Goal: Information Seeking & Learning: Check status

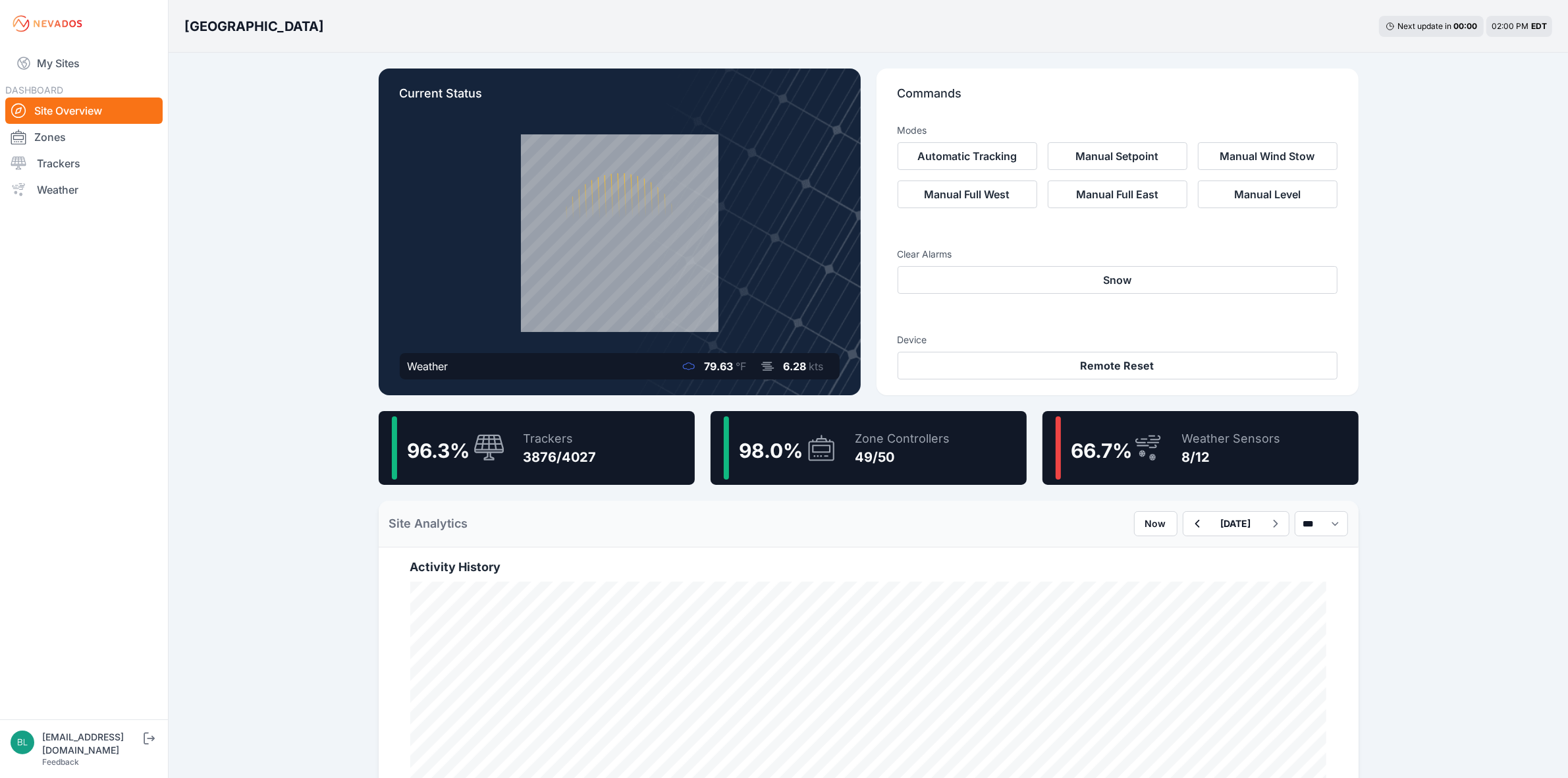
click at [857, 441] on div "Zone Controllers" at bounding box center [903, 438] width 95 height 18
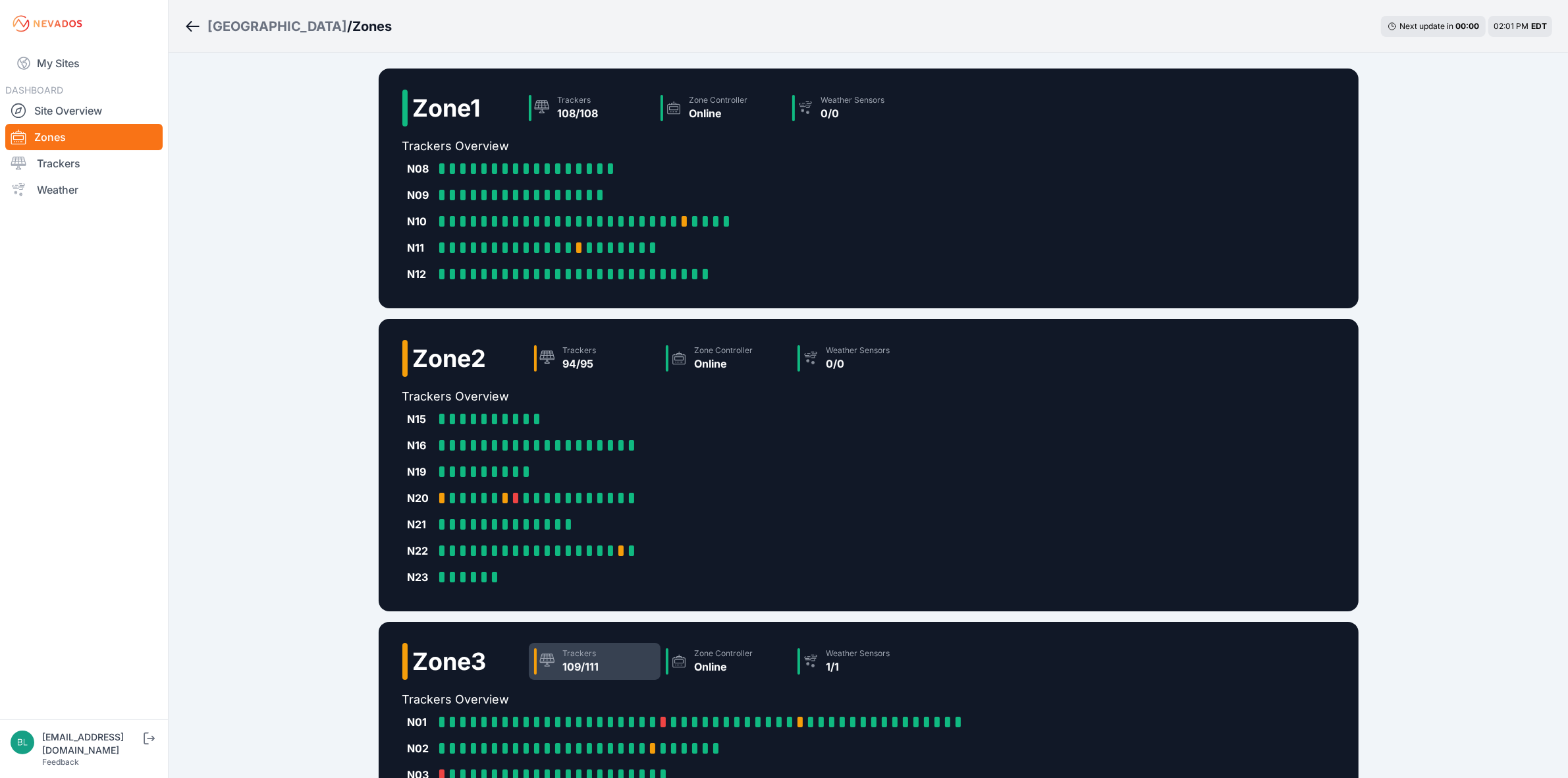
scroll to position [403, 0]
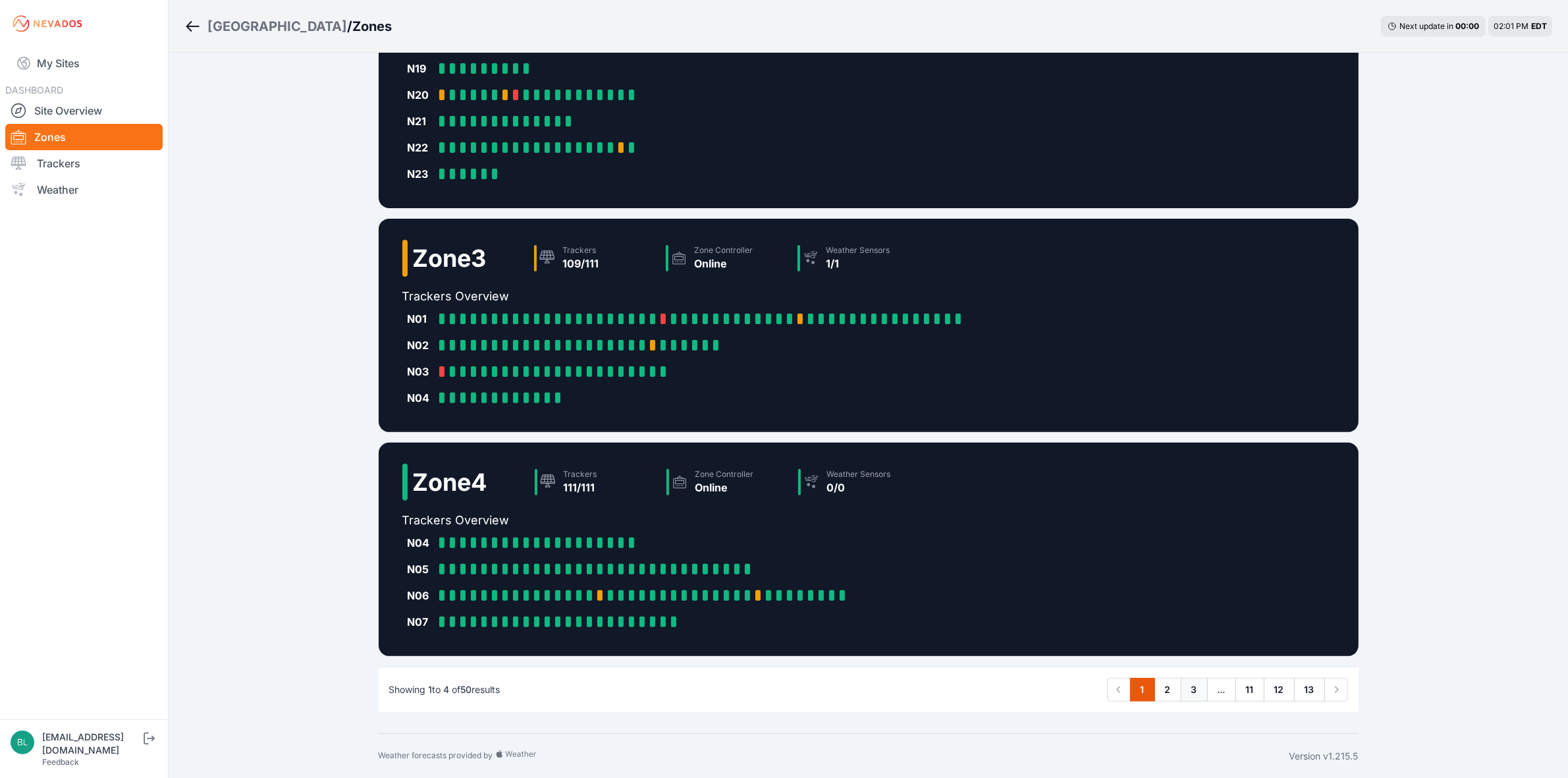
click at [1193, 679] on link "3" at bounding box center [1194, 689] width 27 height 24
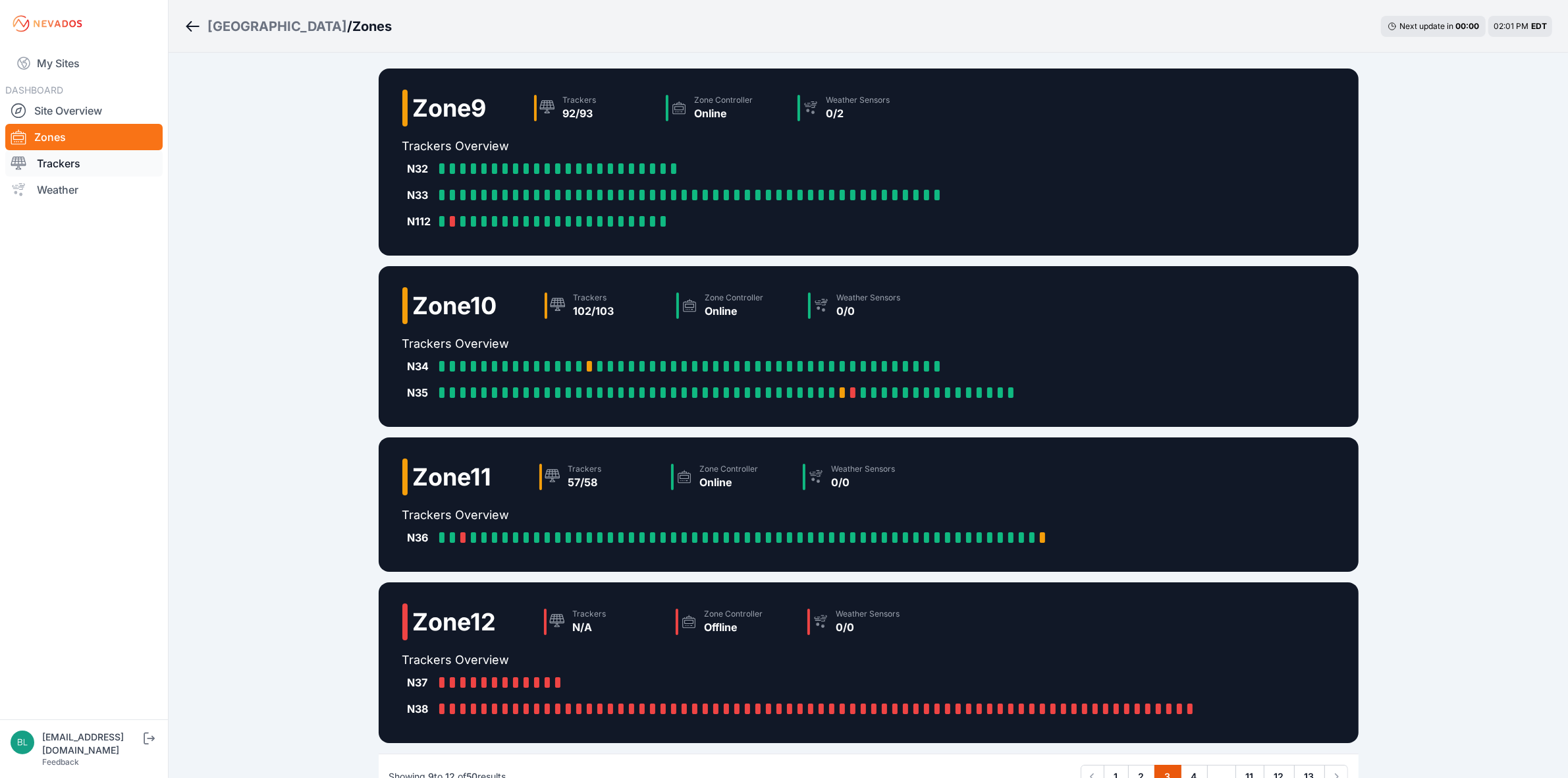
click at [112, 163] on link "Trackers" at bounding box center [84, 163] width 157 height 27
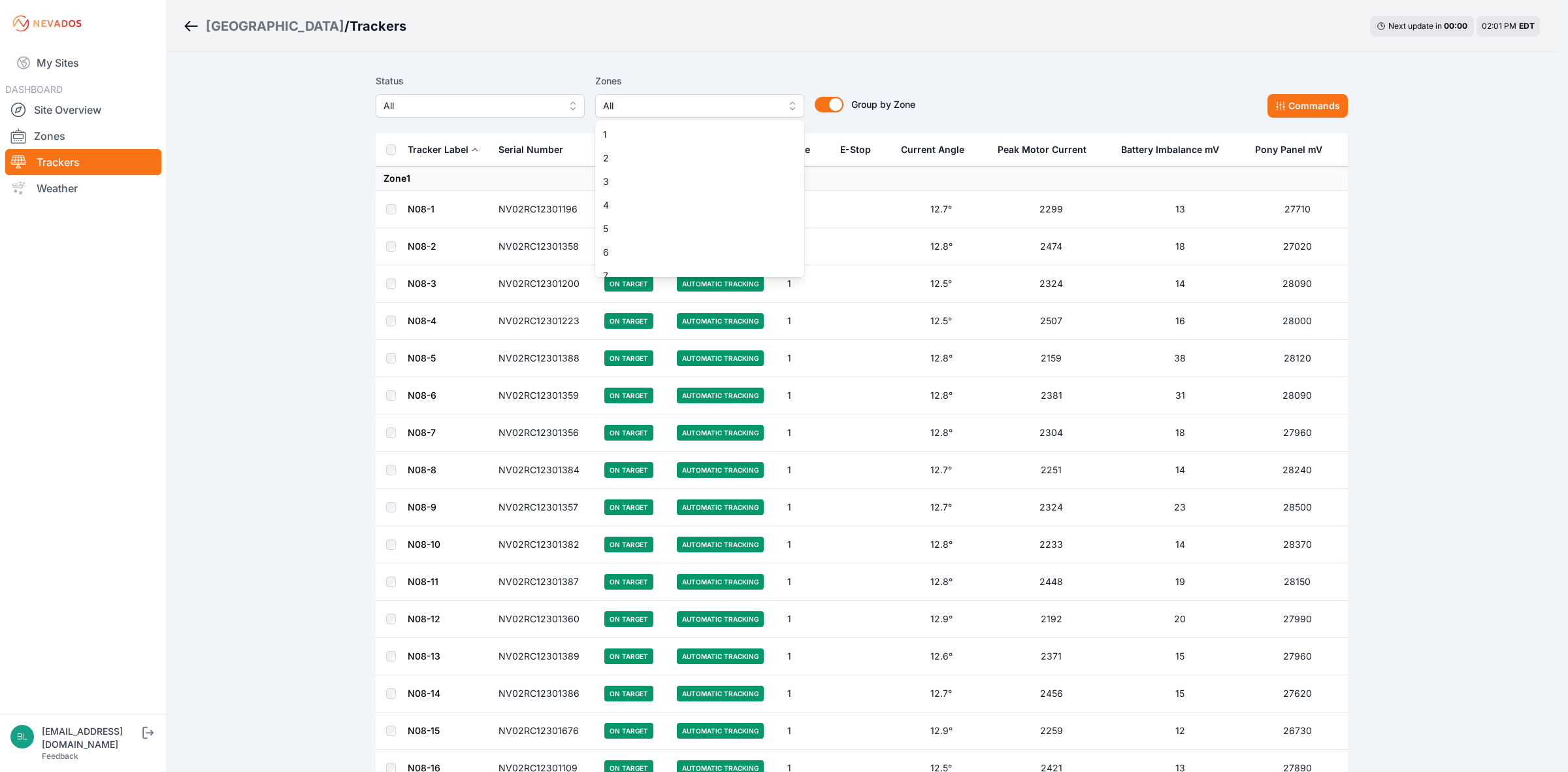
click at [654, 99] on span "All" at bounding box center [690, 105] width 175 height 16
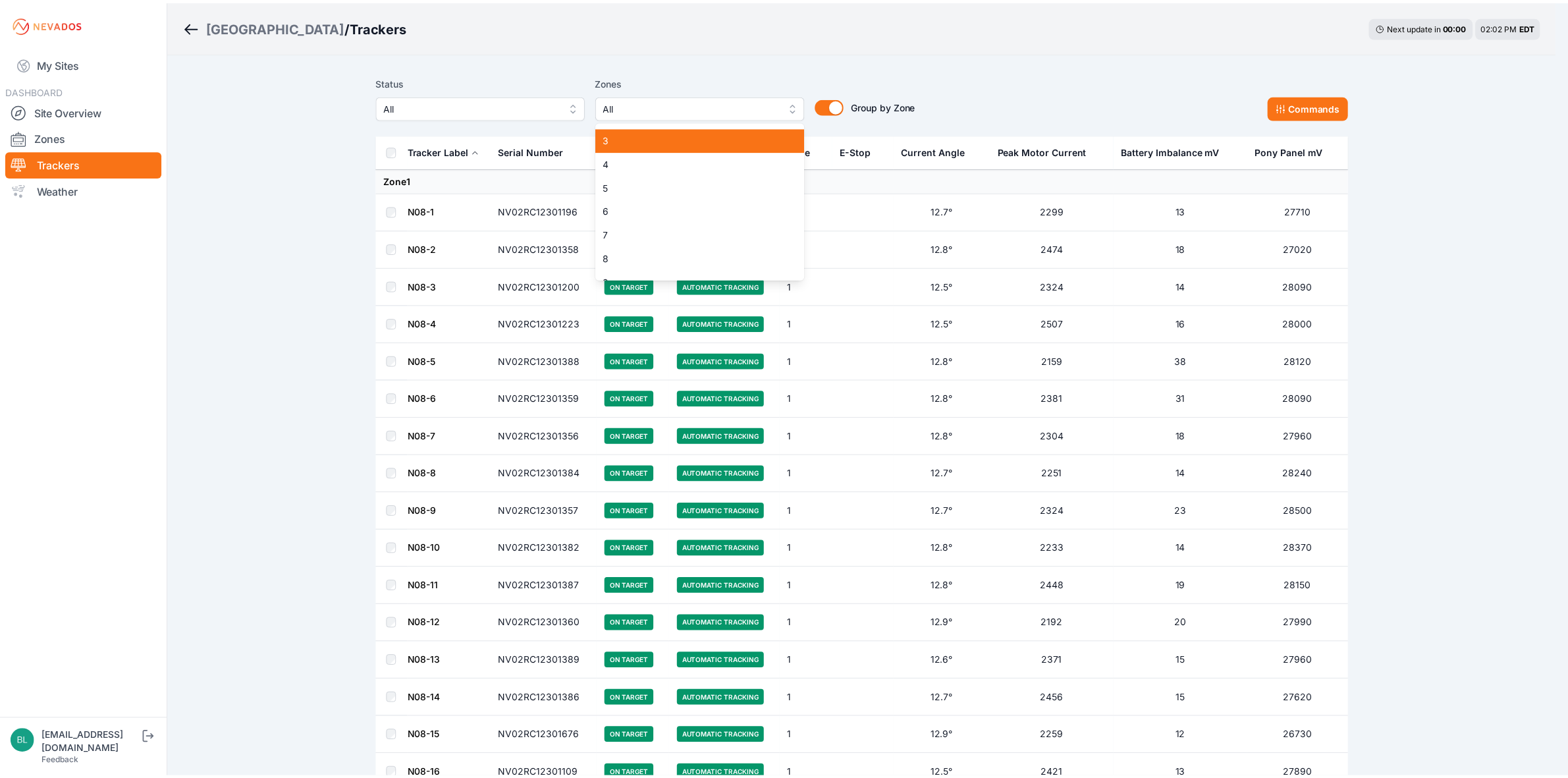
scroll to position [82, 0]
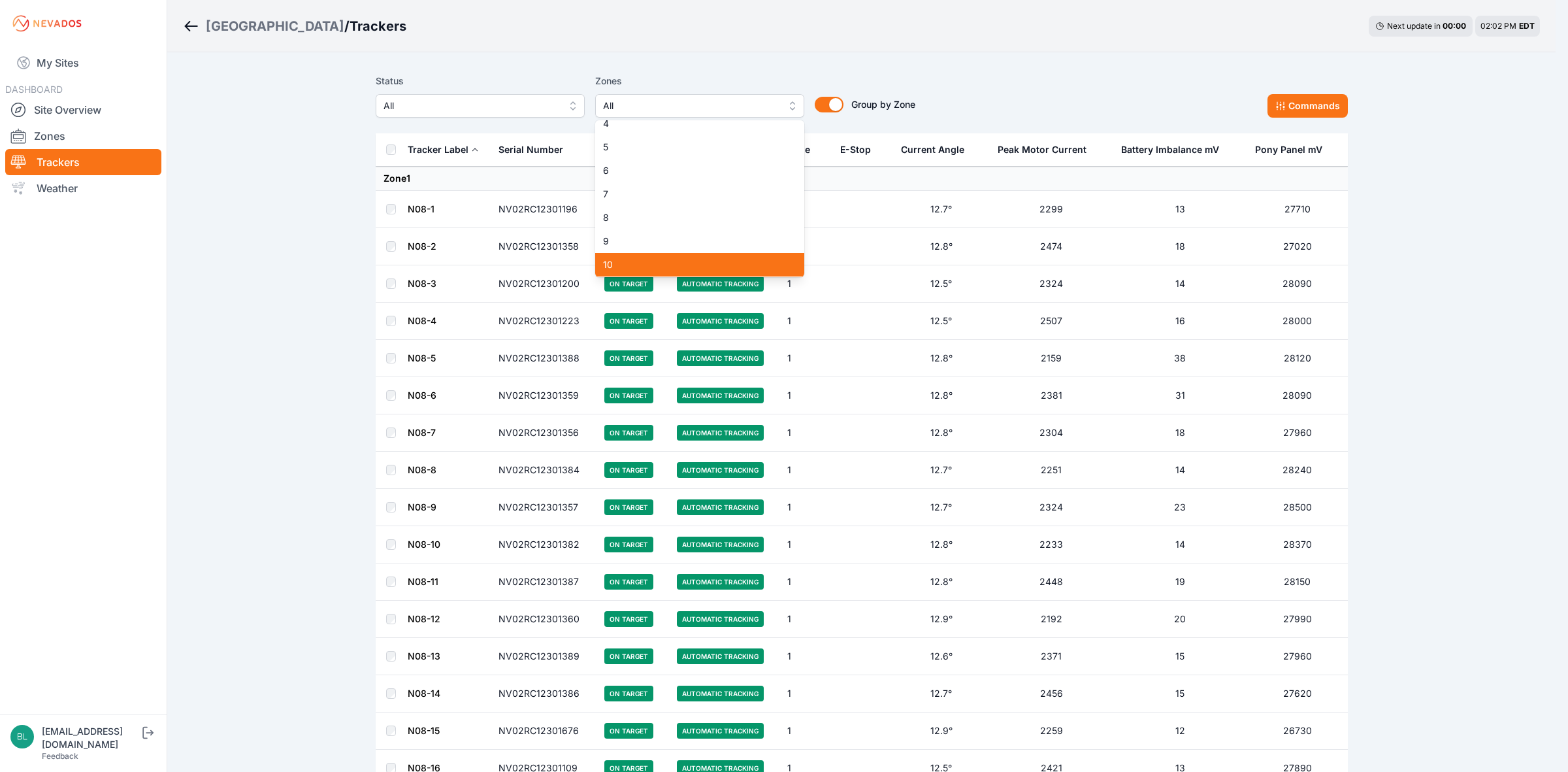
click at [644, 271] on span "10" at bounding box center [691, 264] width 178 height 13
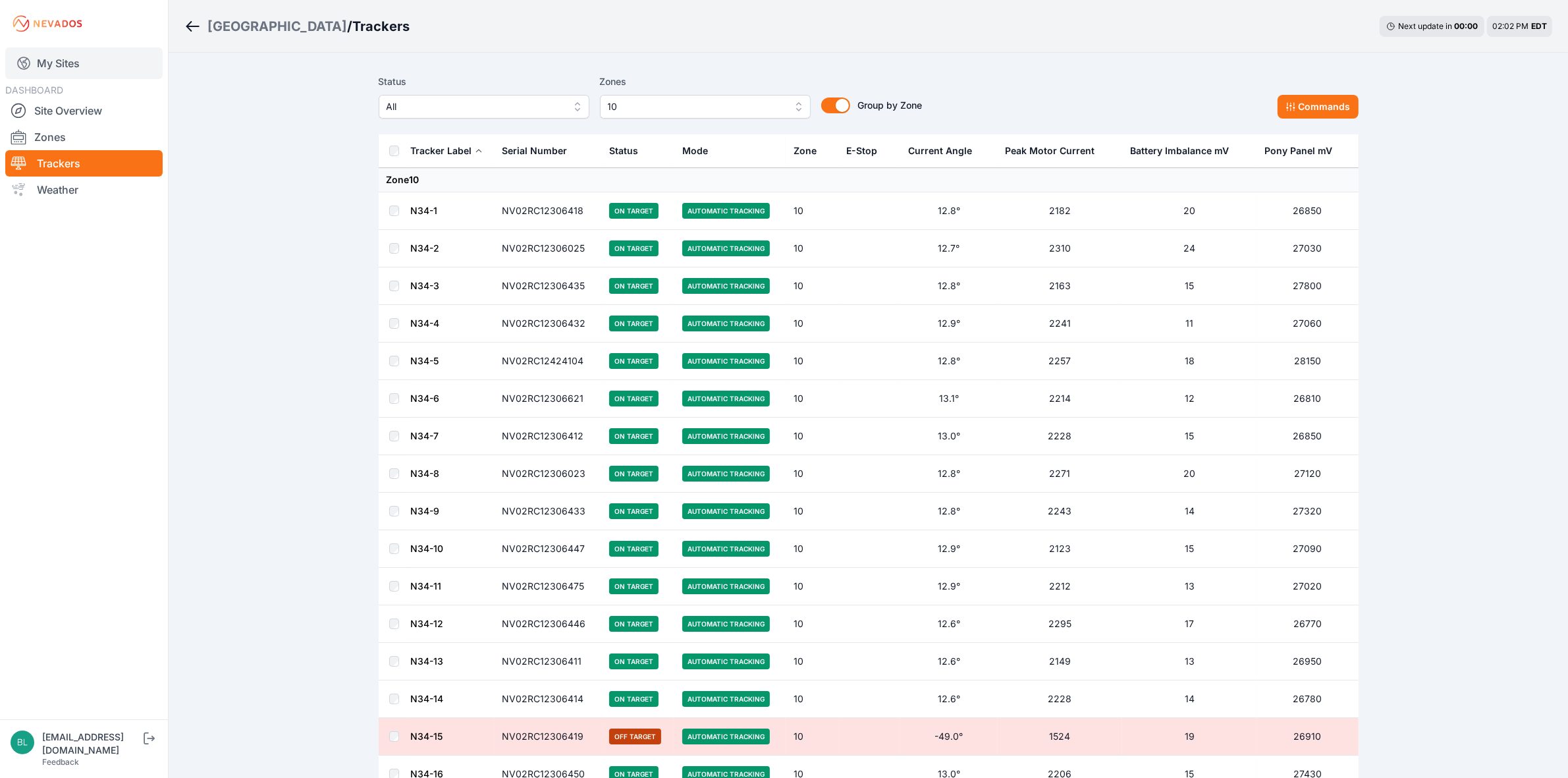
click at [99, 56] on link "My Sites" at bounding box center [84, 63] width 157 height 31
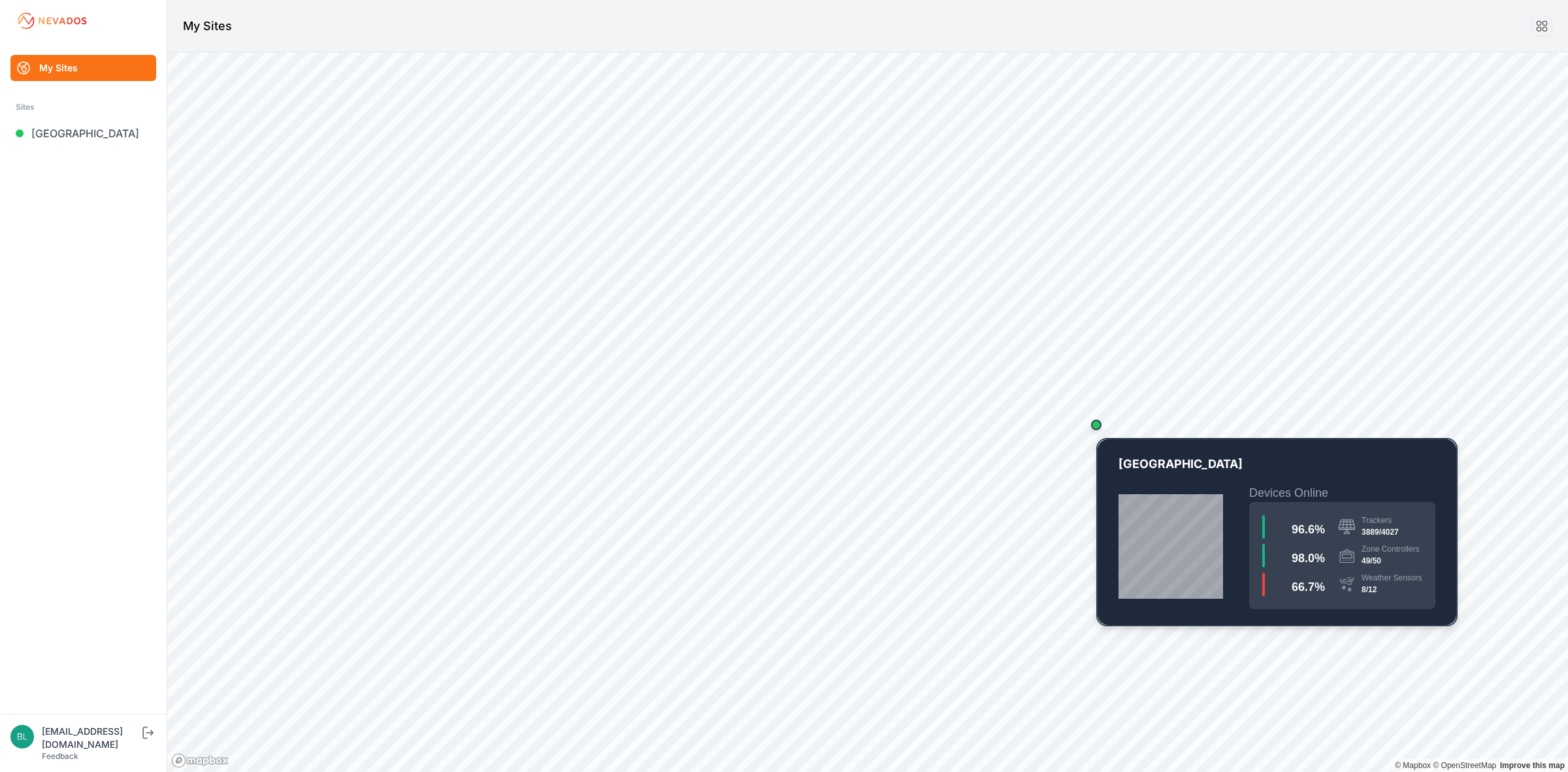
click at [1101, 427] on div "Map marker" at bounding box center [1096, 425] width 26 height 26
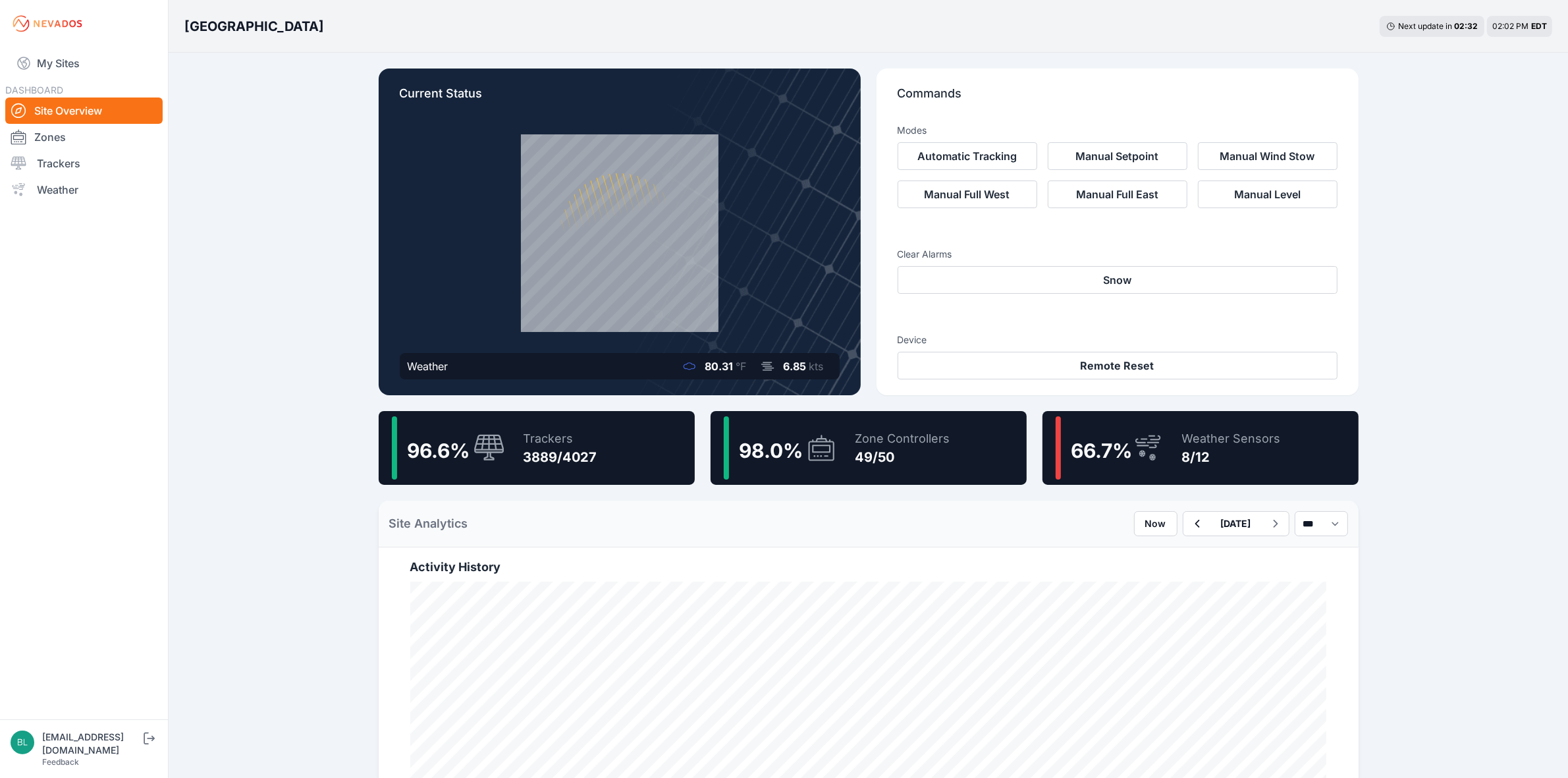
click at [1118, 465] on div "66.7 %" at bounding box center [1110, 448] width 108 height 63
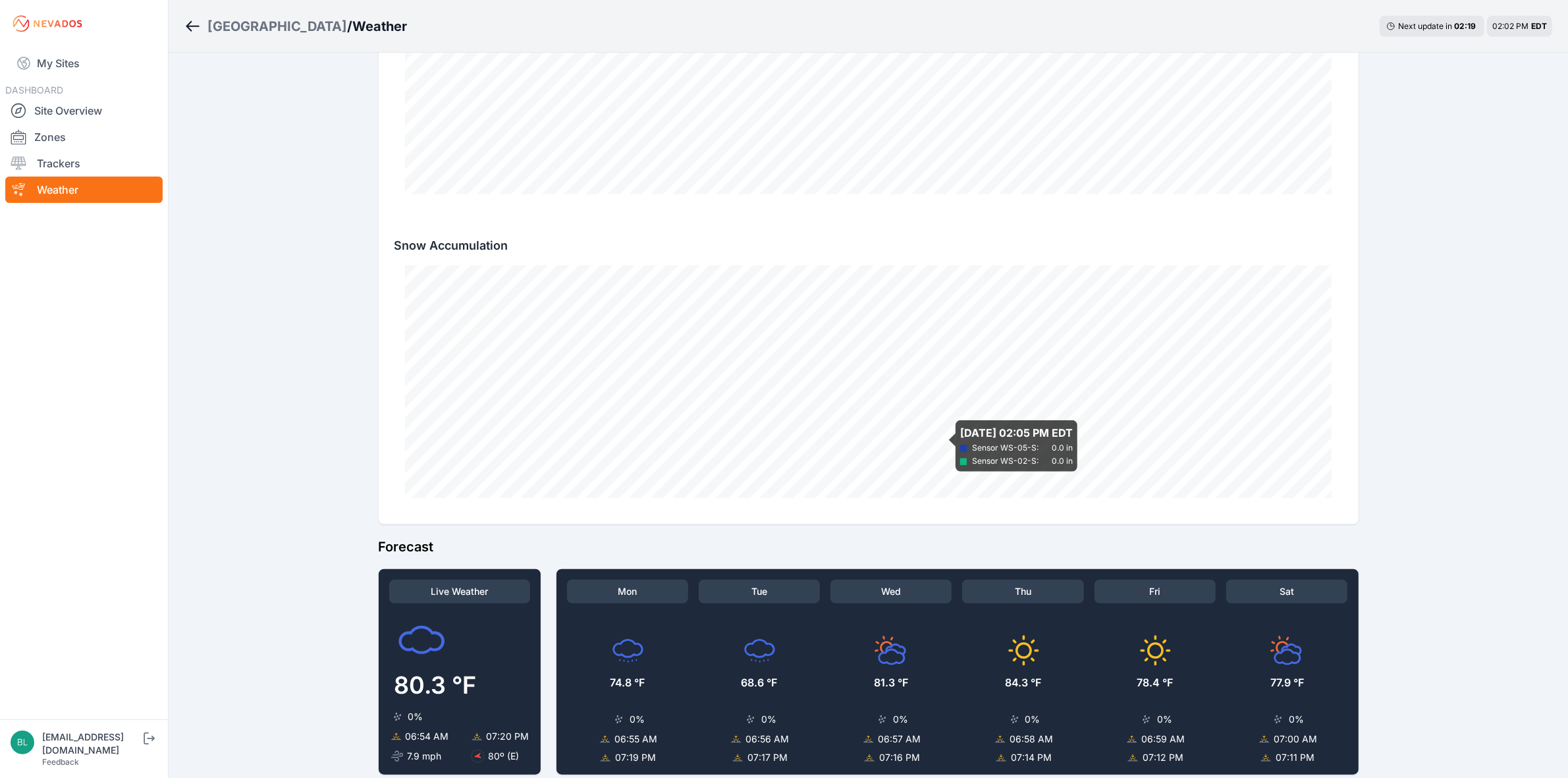
scroll to position [905, 0]
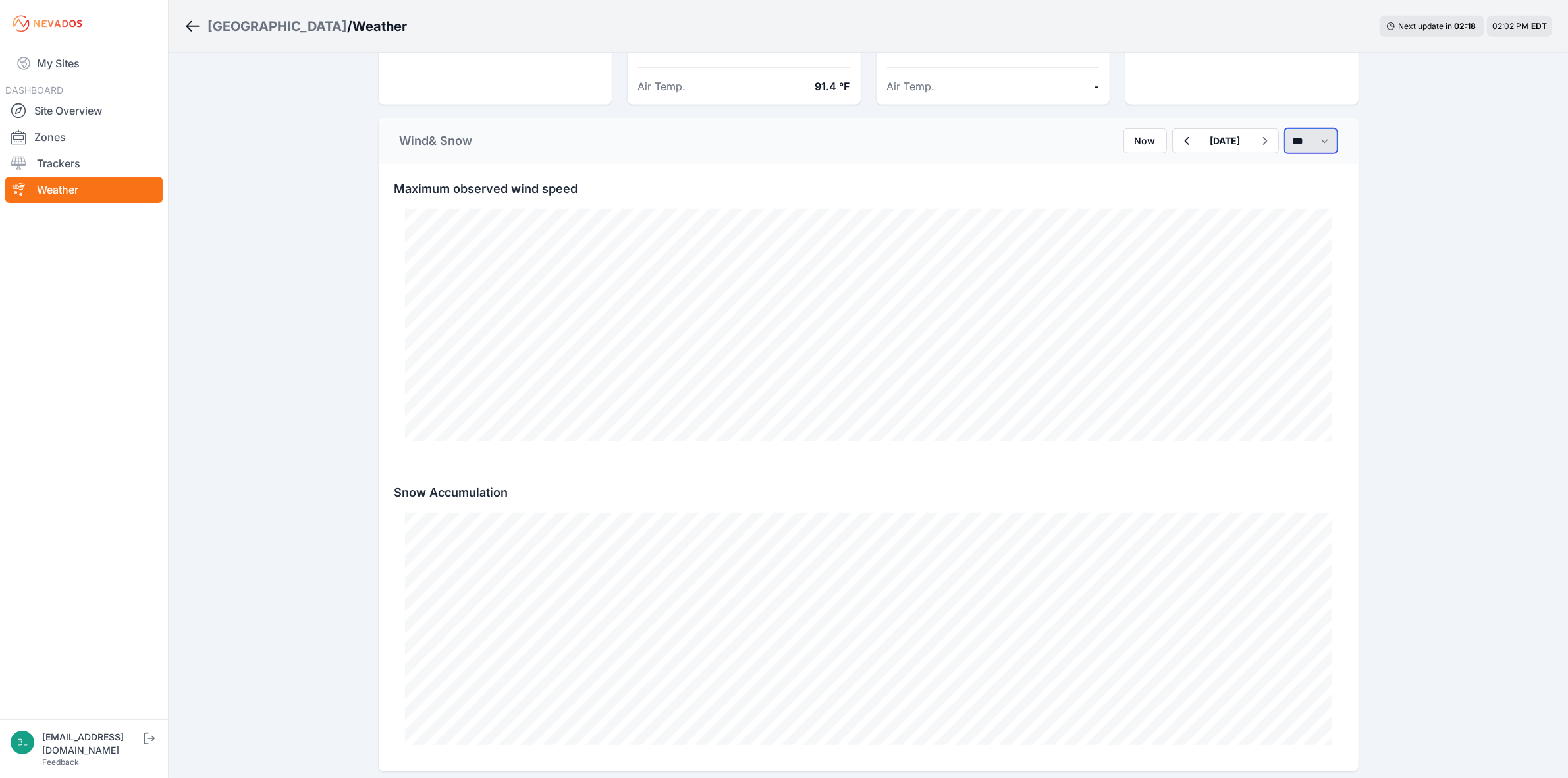
click at [1330, 138] on select "*** **** *****" at bounding box center [1311, 140] width 53 height 25
click at [1284, 129] on select "*** **** *****" at bounding box center [1311, 140] width 53 height 25
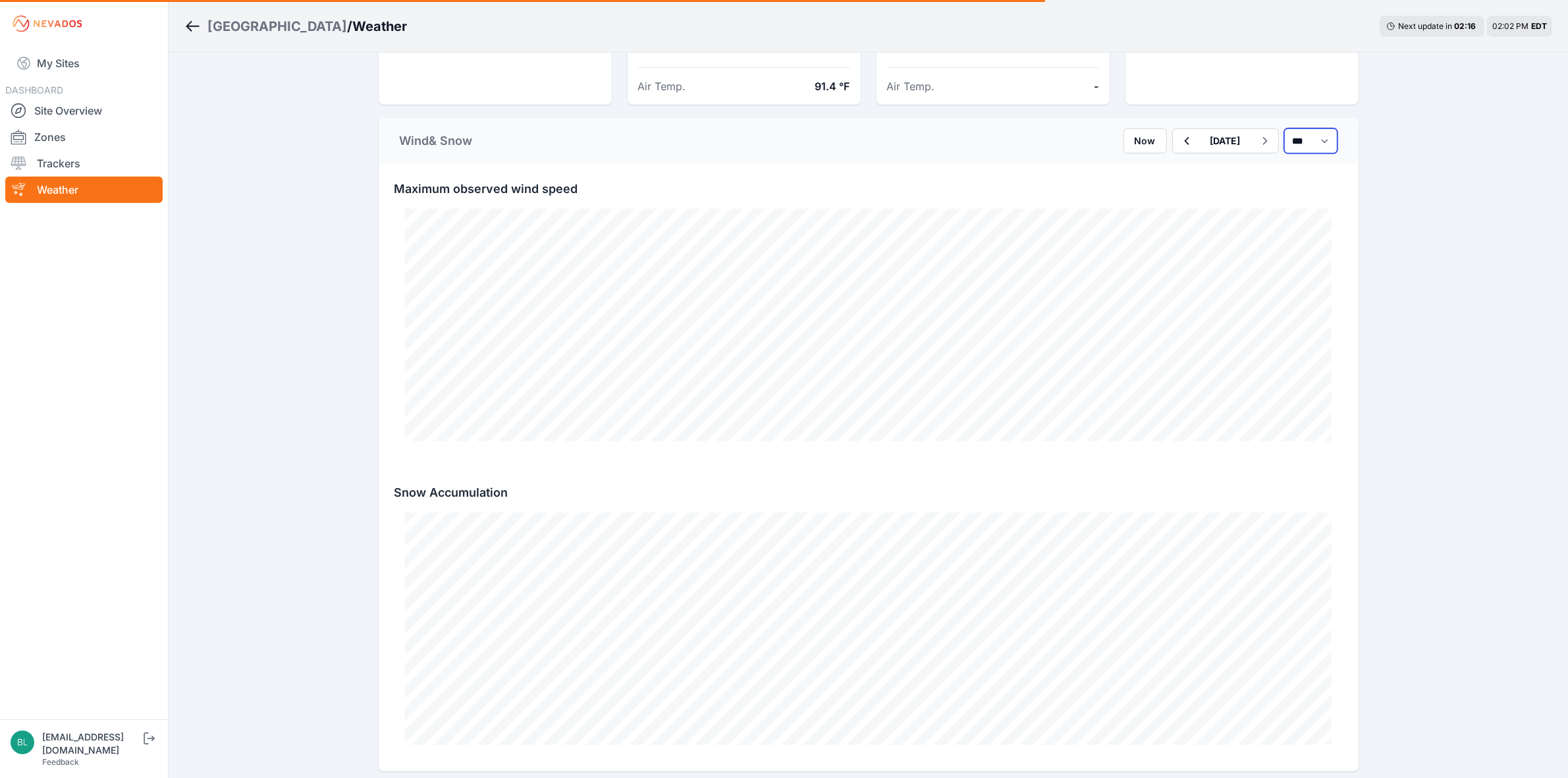
select select "*******"
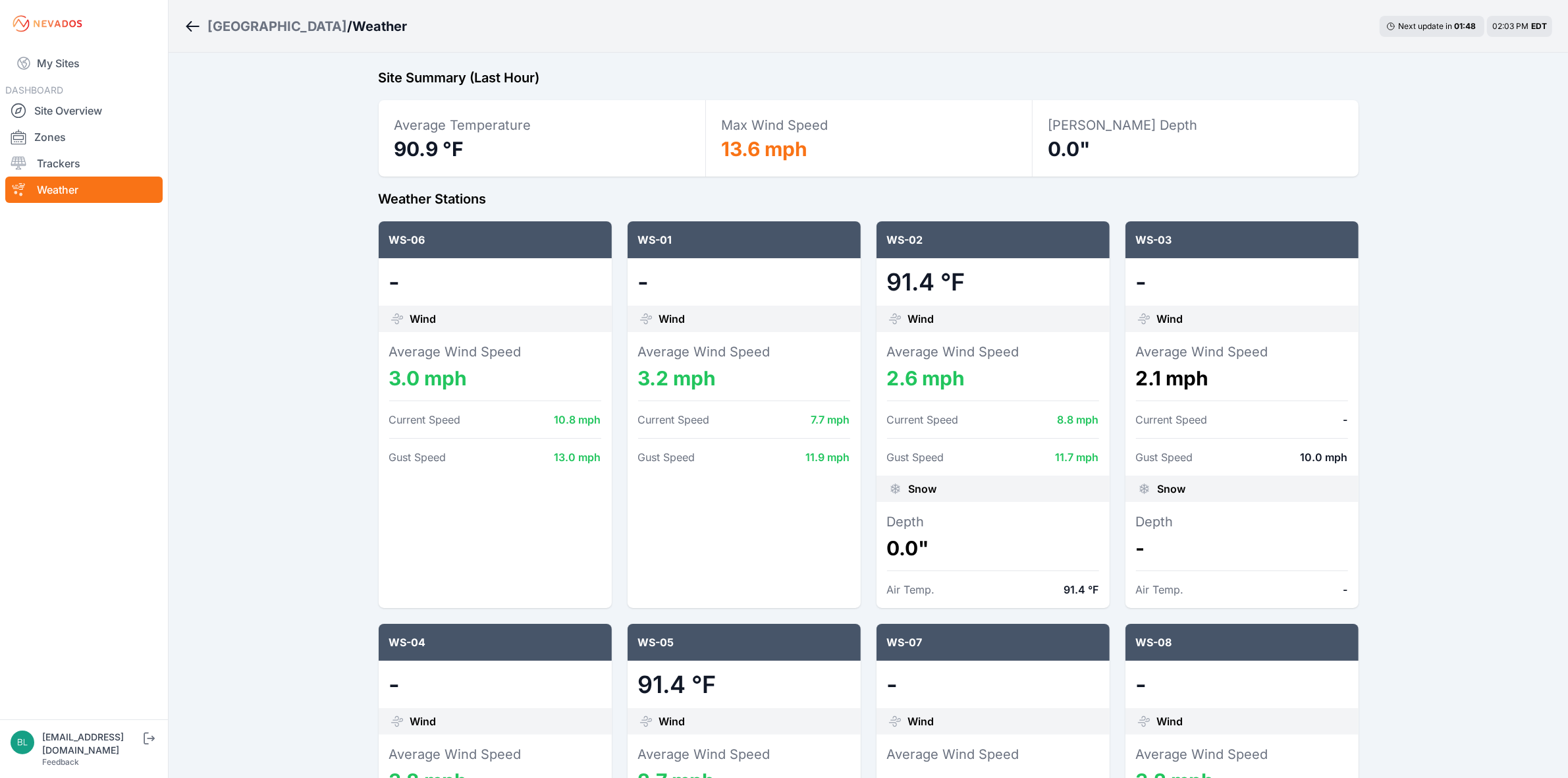
click at [235, 17] on div "[GEOGRAPHIC_DATA]" at bounding box center [277, 26] width 140 height 18
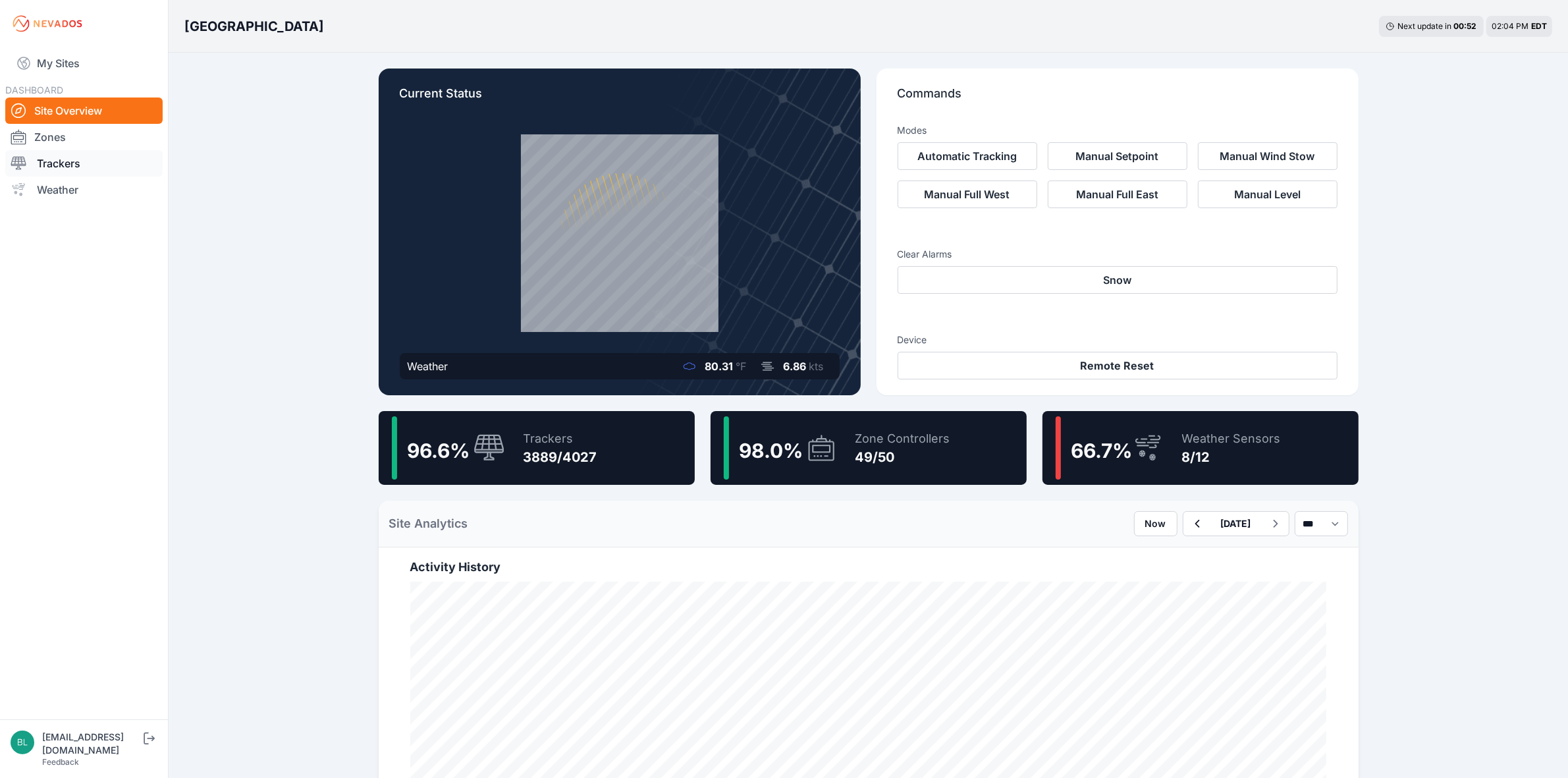
click at [41, 156] on link "Trackers" at bounding box center [84, 163] width 157 height 27
